Goal: Information Seeking & Learning: Learn about a topic

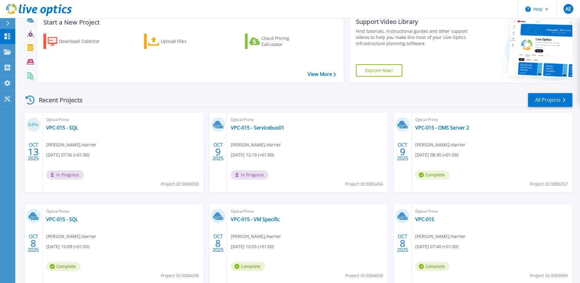
scroll to position [31, 0]
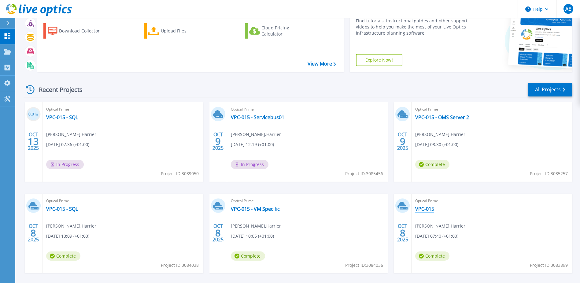
click at [424, 208] on link "VPC-015" at bounding box center [425, 209] width 19 height 6
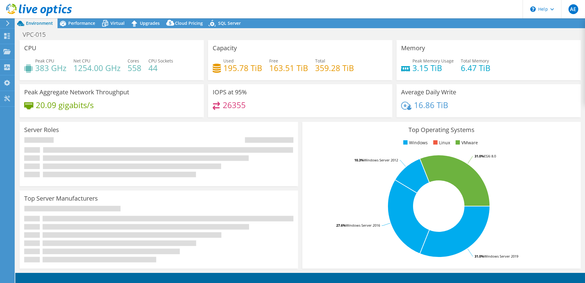
select select "USD"
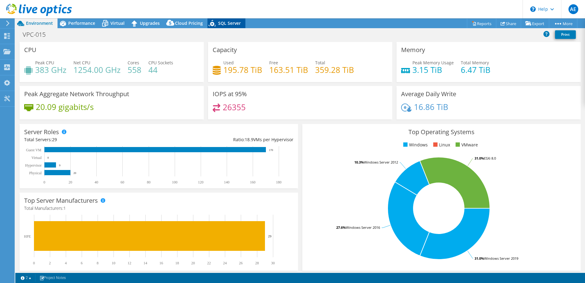
click at [220, 24] on span "SQL Server" at bounding box center [229, 23] width 23 height 6
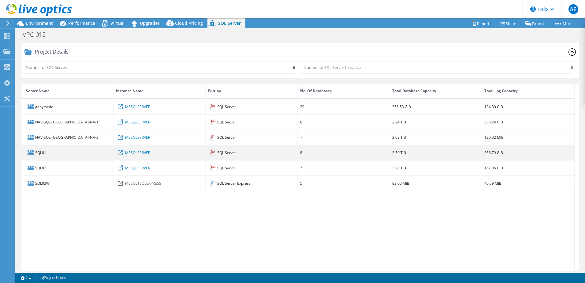
click at [35, 153] on div "SQL01" at bounding box center [67, 152] width 92 height 15
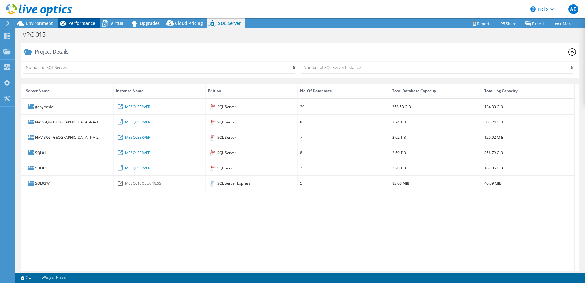
click at [80, 24] on span "Performance" at bounding box center [81, 23] width 27 height 6
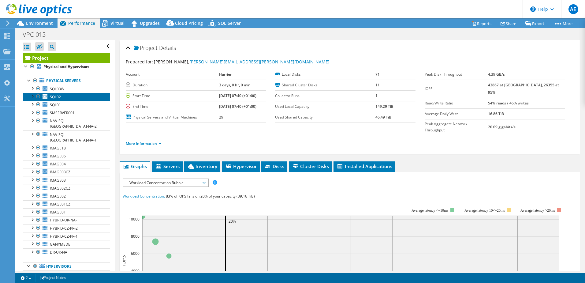
click at [60, 94] on span "SQL02" at bounding box center [55, 96] width 11 height 5
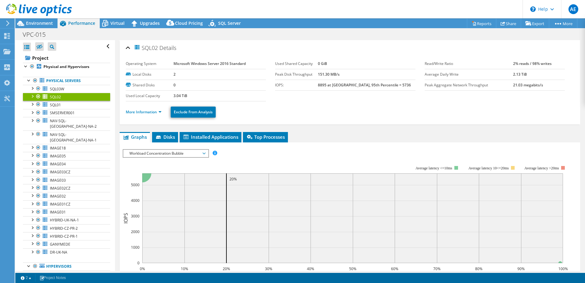
click at [180, 148] on div "IOPS Disk Throughput IO Size Latency Queue Depth CPU Percentage Memory Page Fau…" at bounding box center [350, 254] width 454 height 217
click at [185, 152] on span "Workload Concentration Bubble" at bounding box center [165, 153] width 79 height 7
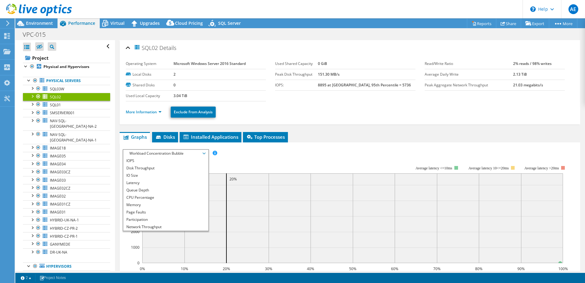
click at [158, 174] on li "IO Size" at bounding box center [165, 175] width 85 height 7
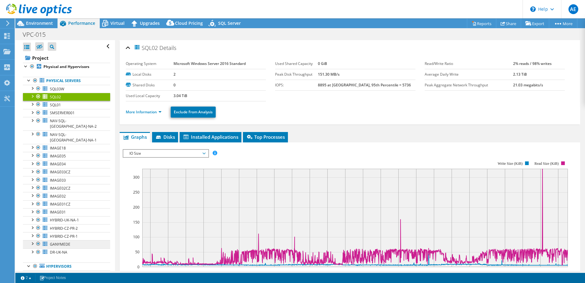
scroll to position [121, 0]
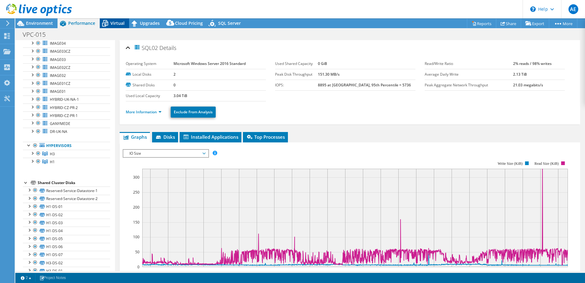
click at [112, 23] on span "Virtual" at bounding box center [117, 23] width 14 height 6
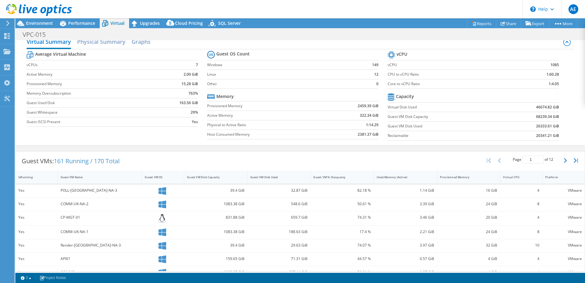
scroll to position [7, 0]
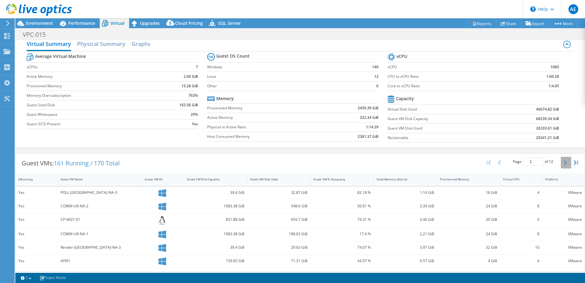
click at [564, 165] on icon "button" at bounding box center [565, 162] width 3 height 5
type input "3"
click at [25, 190] on div "Yes" at bounding box center [36, 192] width 36 height 7
click at [89, 190] on div "LOG-API-UK-2" at bounding box center [100, 192] width 79 height 7
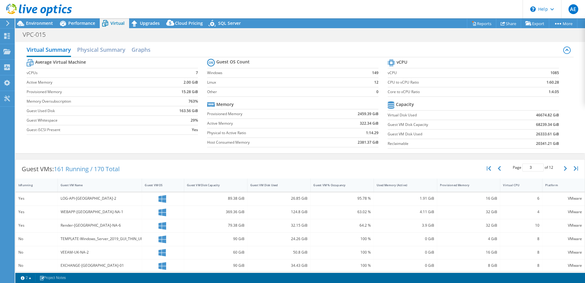
scroll to position [0, 0]
click at [103, 53] on h2 "Physical Summary" at bounding box center [101, 51] width 48 height 13
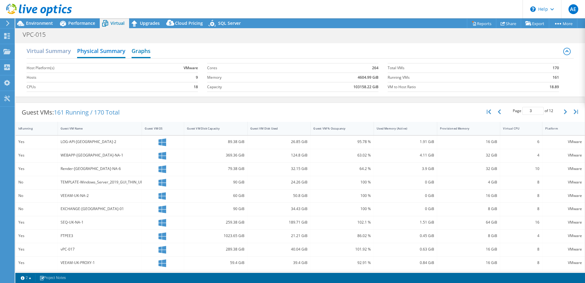
click at [142, 51] on h2 "Graphs" at bounding box center [141, 51] width 19 height 13
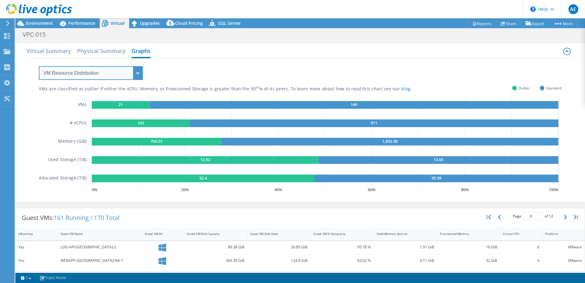
click at [110, 74] on select "VM Resource Distribution Provisioning Contrast Over Provisioning" at bounding box center [91, 73] width 104 height 14
click at [39, 66] on select "VM Resource Distribution Provisioning Contrast Over Provisioning" at bounding box center [91, 73] width 104 height 14
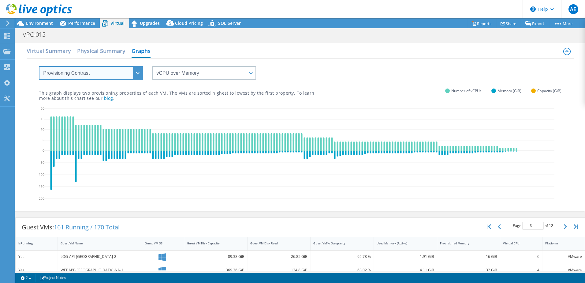
click at [109, 76] on select "VM Resource Distribution Provisioning Contrast Over Provisioning" at bounding box center [91, 73] width 104 height 14
select select "Over Provisioning"
click at [39, 66] on select "VM Resource Distribution Provisioning Contrast Over Provisioning" at bounding box center [91, 73] width 104 height 14
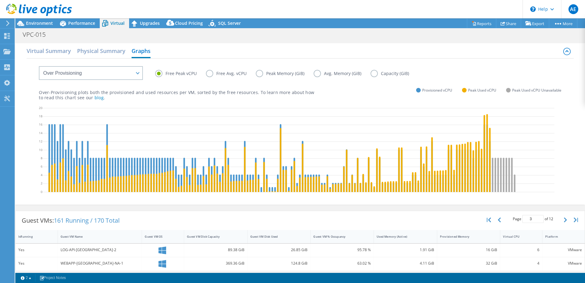
click at [212, 75] on label "Free Avg. vCPU" at bounding box center [231, 73] width 50 height 7
click at [0, 0] on input "Free Avg. vCPU" at bounding box center [0, 0] width 0 height 0
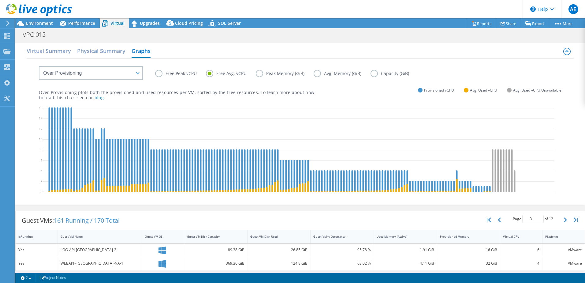
click at [158, 75] on label "Free Peak vCPU" at bounding box center [180, 73] width 51 height 7
click at [0, 0] on input "Free Peak vCPU" at bounding box center [0, 0] width 0 height 0
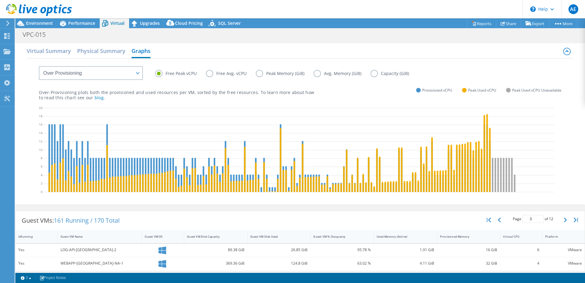
click at [207, 77] on label "Free Avg. vCPU" at bounding box center [231, 73] width 50 height 7
click at [0, 0] on input "Free Avg. vCPU" at bounding box center [0, 0] width 0 height 0
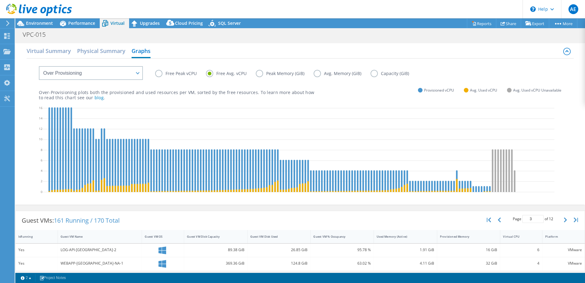
click at [260, 72] on label "Peak Memory (GiB)" at bounding box center [285, 73] width 58 height 7
click at [0, 0] on input "Peak Memory (GiB)" at bounding box center [0, 0] width 0 height 0
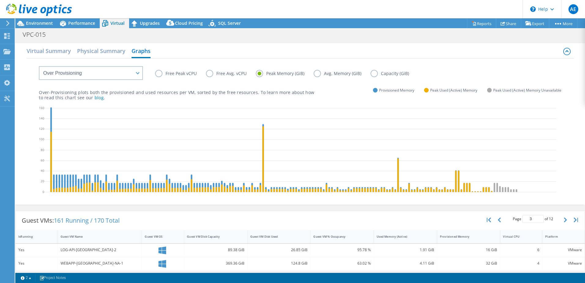
click at [317, 73] on label "Avg. Memory (GiB)" at bounding box center [342, 73] width 57 height 7
click at [0, 0] on input "Avg. Memory (GiB)" at bounding box center [0, 0] width 0 height 0
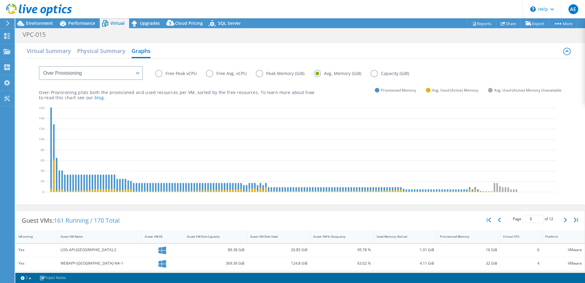
click at [374, 74] on label "Capacity (GiB)" at bounding box center [395, 73] width 48 height 7
click at [0, 0] on input "Capacity (GiB)" at bounding box center [0, 0] width 0 height 0
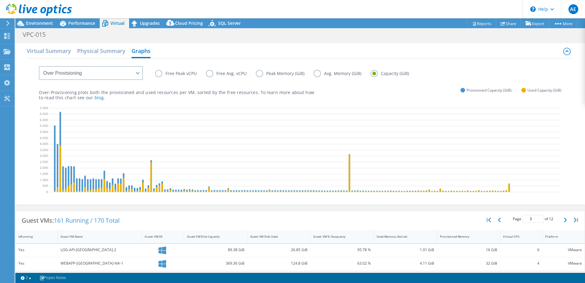
click at [314, 75] on label "Avg. Memory (GiB)" at bounding box center [342, 73] width 57 height 7
click at [0, 0] on input "Avg. Memory (GiB)" at bounding box center [0, 0] width 0 height 0
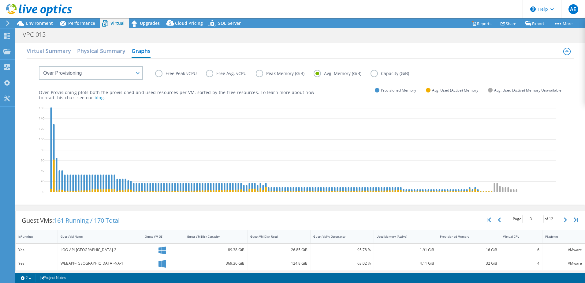
click at [268, 73] on label "Peak Memory (GiB)" at bounding box center [285, 73] width 58 height 7
click at [0, 0] on input "Peak Memory (GiB)" at bounding box center [0, 0] width 0 height 0
